Goal: Find specific page/section: Find specific page/section

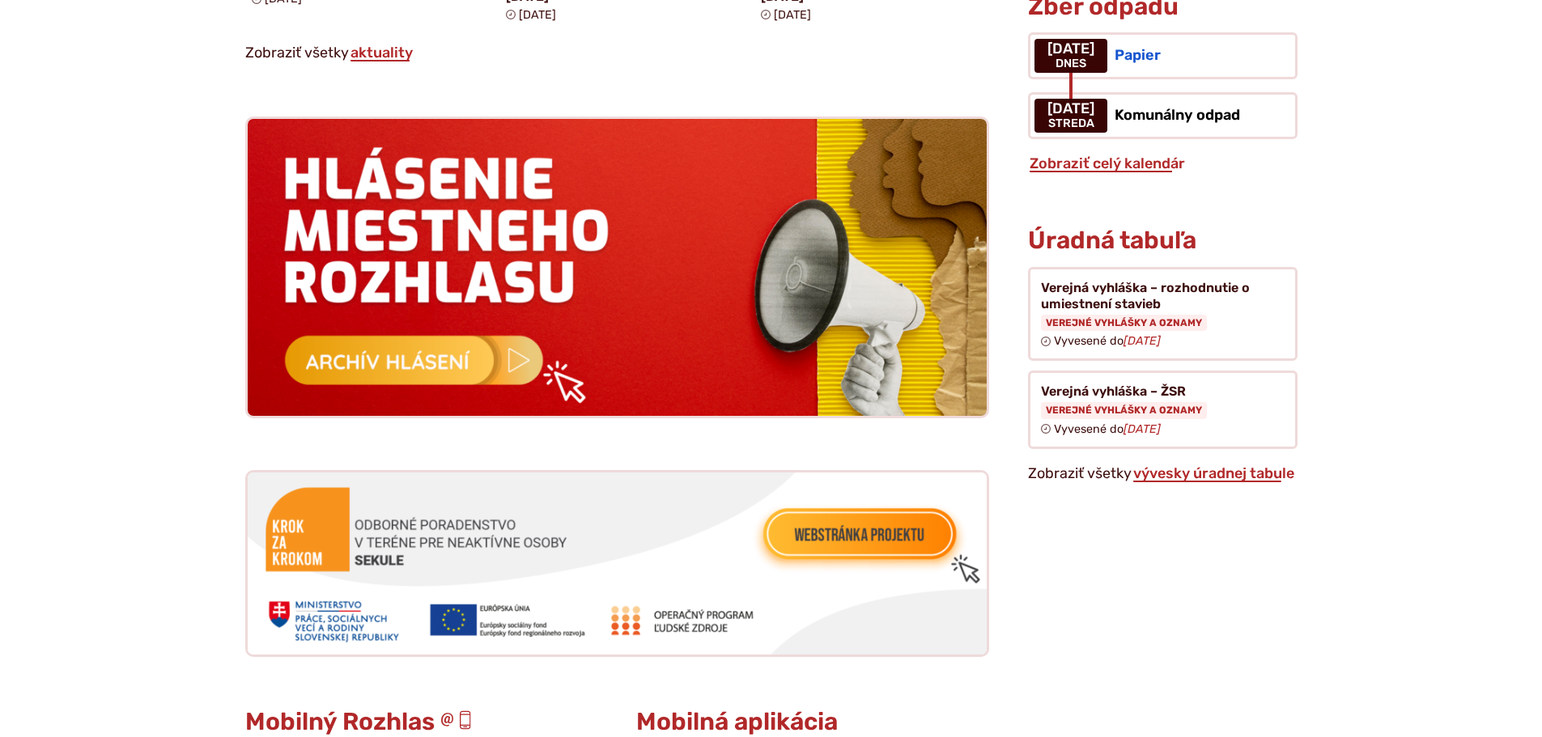
scroll to position [1538, 0]
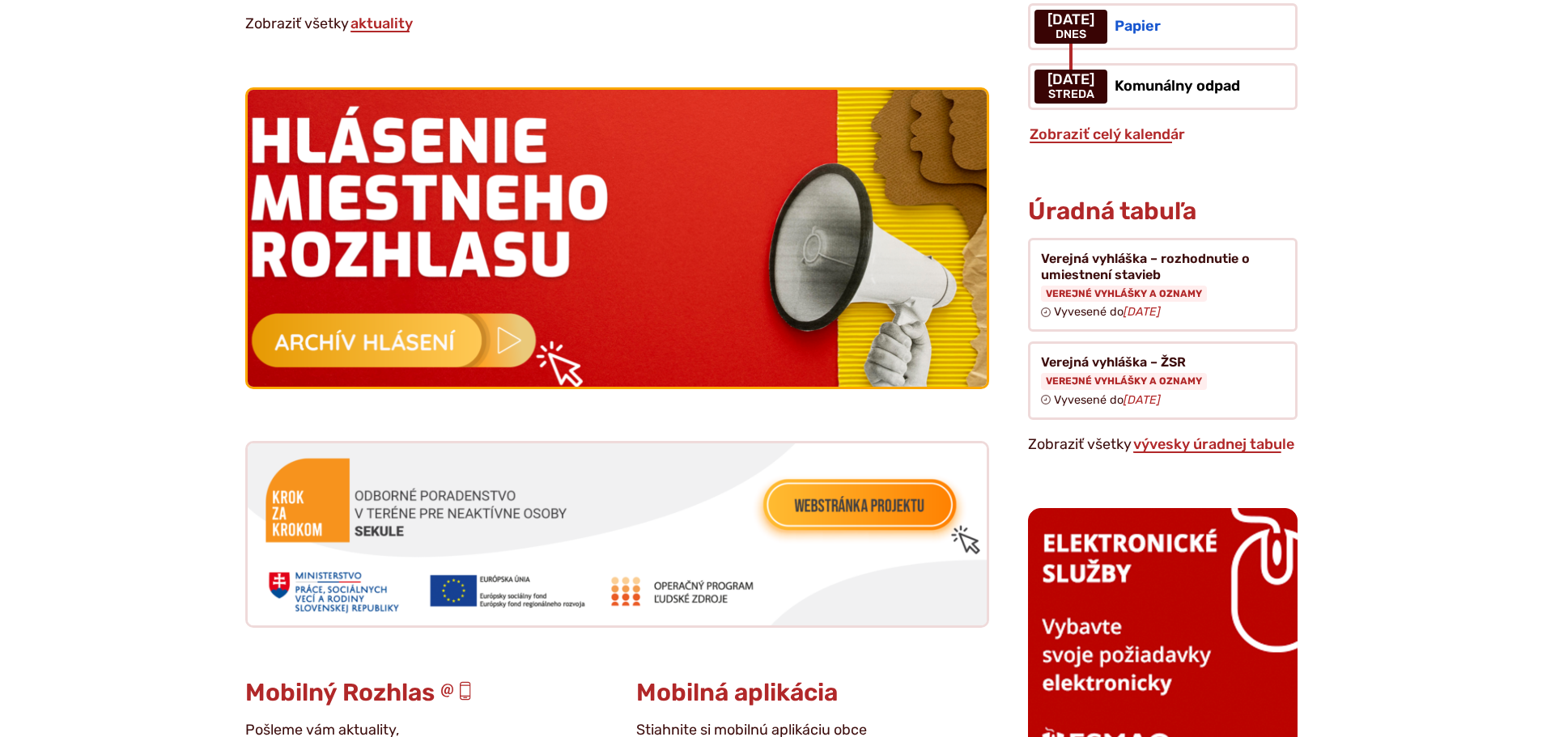
click at [444, 325] on img at bounding box center [616, 238] width 813 height 327
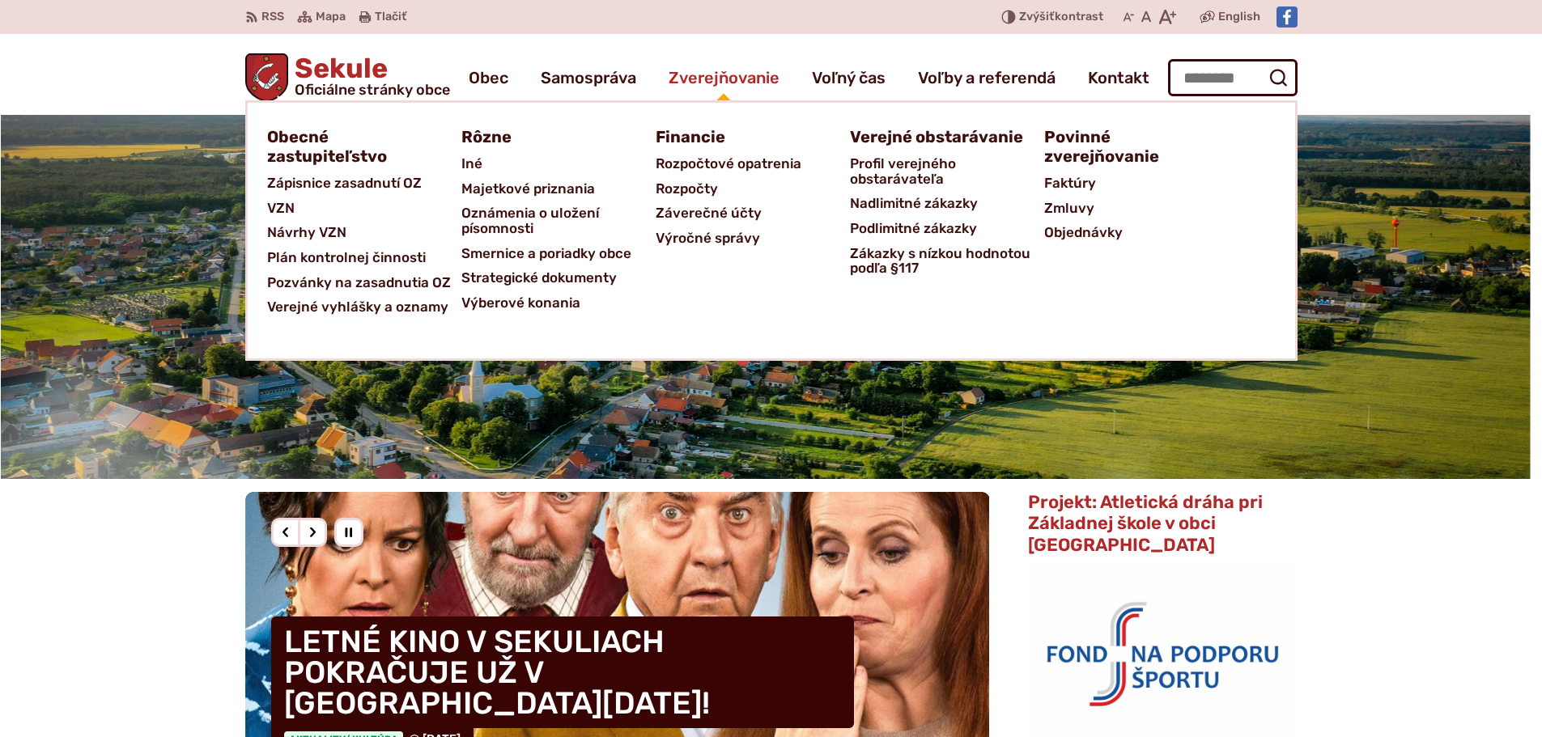
click at [734, 88] on span "Zverejňovanie" at bounding box center [723, 77] width 111 height 45
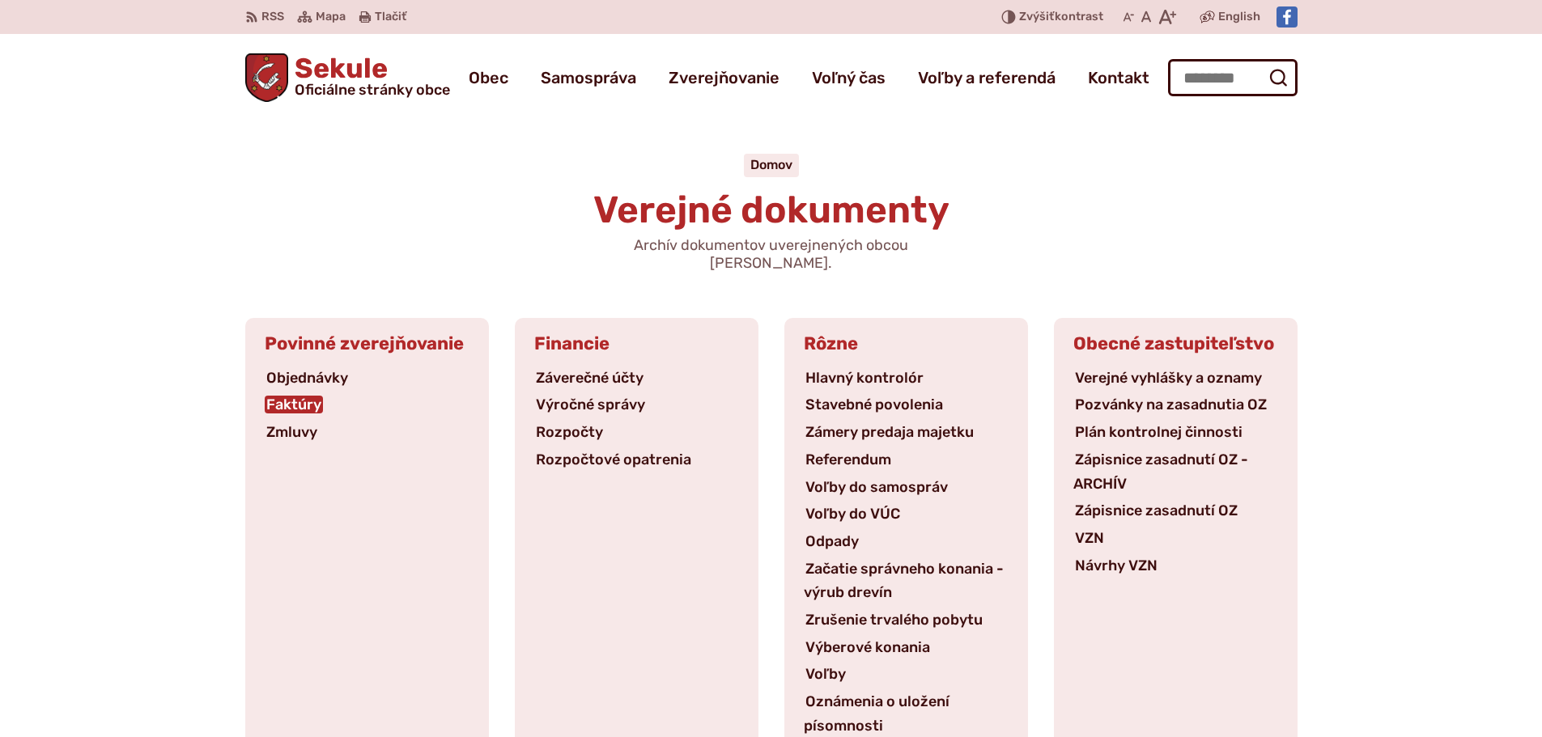
click at [294, 396] on link "Faktúry" at bounding box center [294, 405] width 58 height 18
click at [363, 56] on span "Sekule Oficiálne stránky obce" at bounding box center [369, 76] width 162 height 42
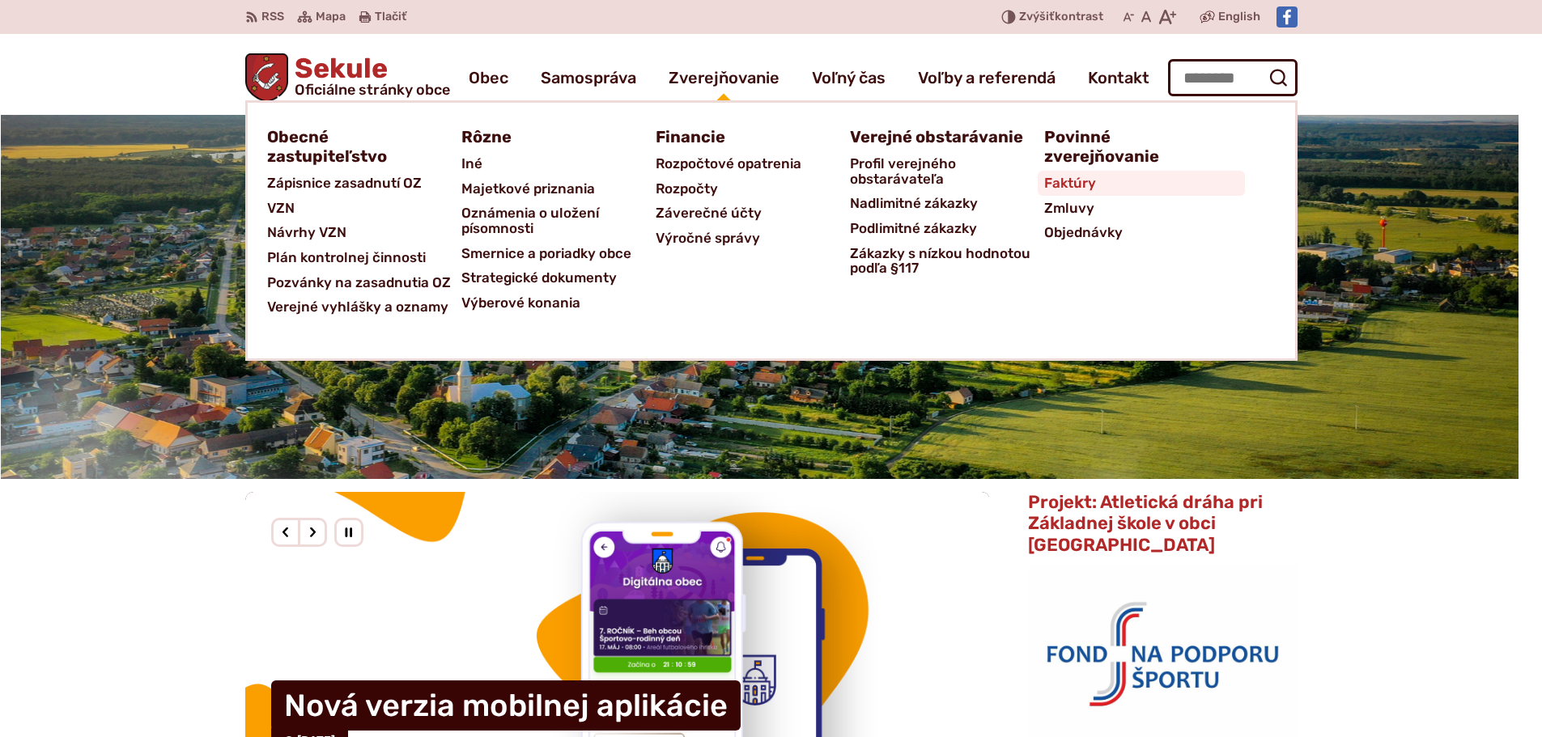
click at [1067, 185] on span "Faktúry" at bounding box center [1070, 183] width 52 height 25
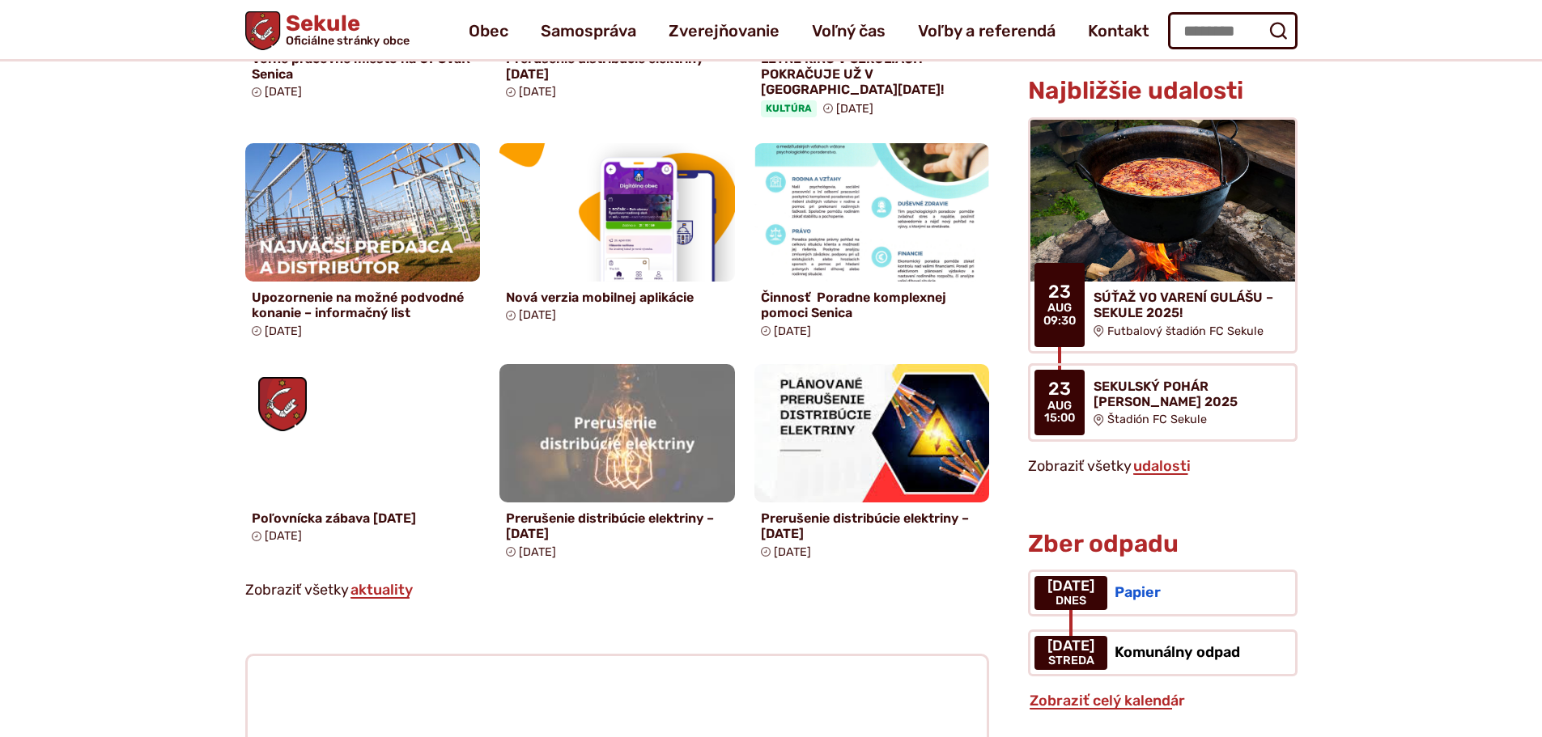
scroll to position [486, 0]
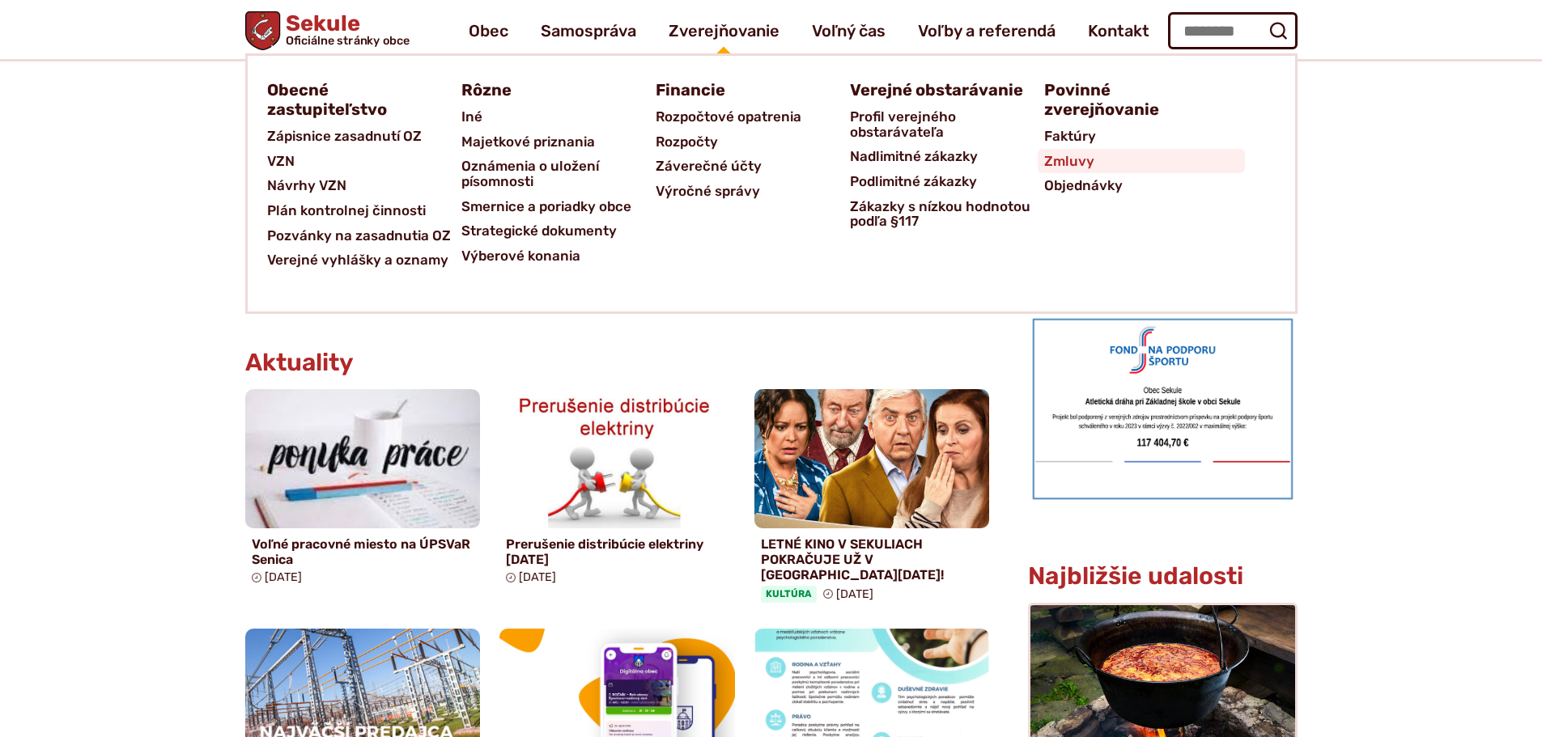
click at [1063, 164] on span "Zmluvy" at bounding box center [1069, 161] width 50 height 25
